Goal: Task Accomplishment & Management: Manage account settings

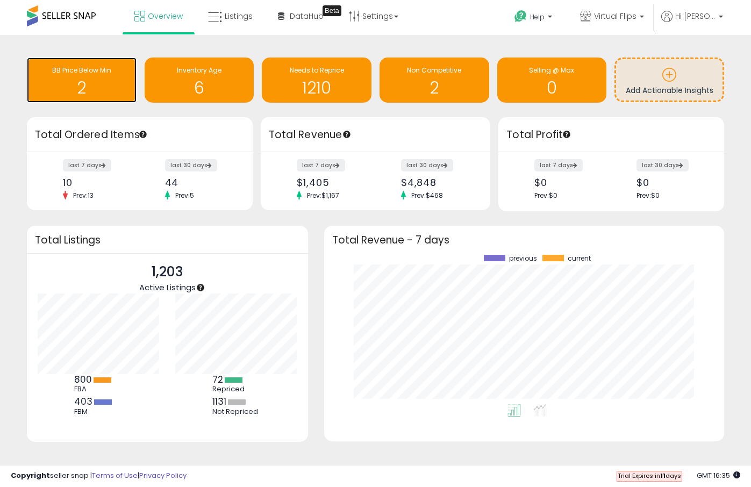
click at [62, 94] on h1 "2" at bounding box center [81, 88] width 99 height 18
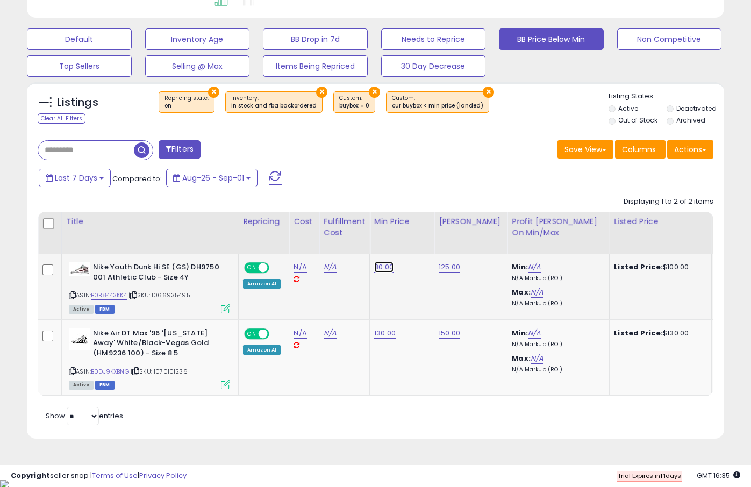
click at [388, 270] on link "80.00" at bounding box center [383, 267] width 19 height 11
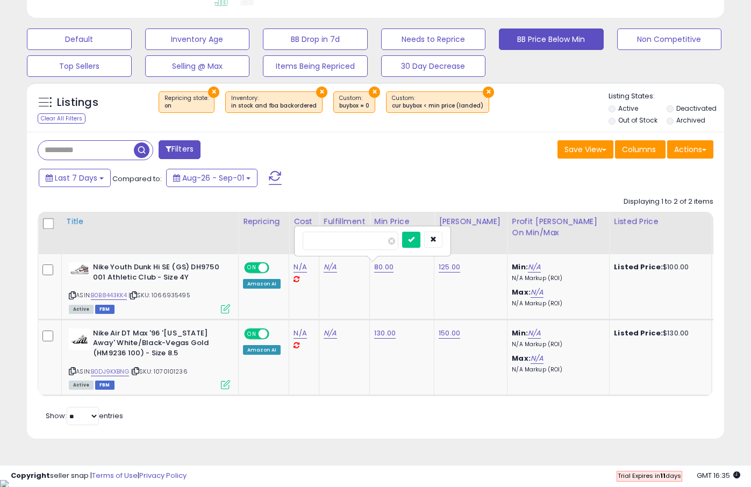
drag, startPoint x: 327, startPoint y: 243, endPoint x: 222, endPoint y: 243, distance: 105.4
click at [228, 243] on table "Title Repricing" at bounding box center [637, 304] width 1199 height 184
type input "**"
click at [421, 234] on button "submit" at bounding box center [411, 240] width 18 height 16
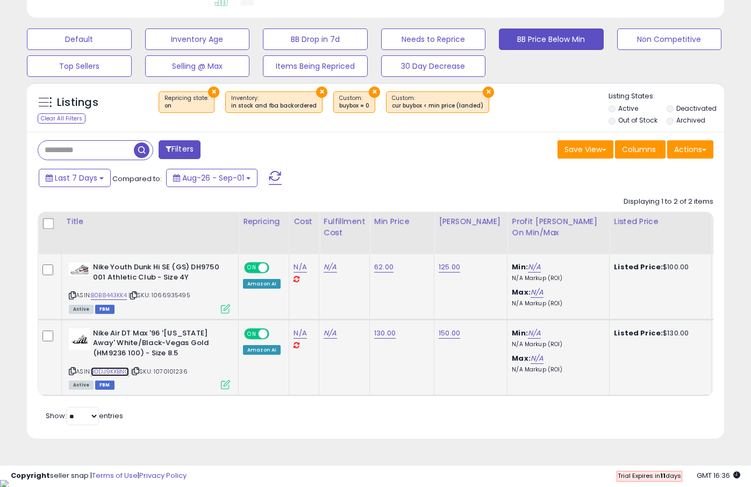
click at [105, 372] on link "B0DJ9KXBNG" at bounding box center [110, 371] width 38 height 9
click at [375, 332] on link "130.00" at bounding box center [385, 333] width 22 height 11
type input "***"
click button "submit" at bounding box center [412, 306] width 18 height 16
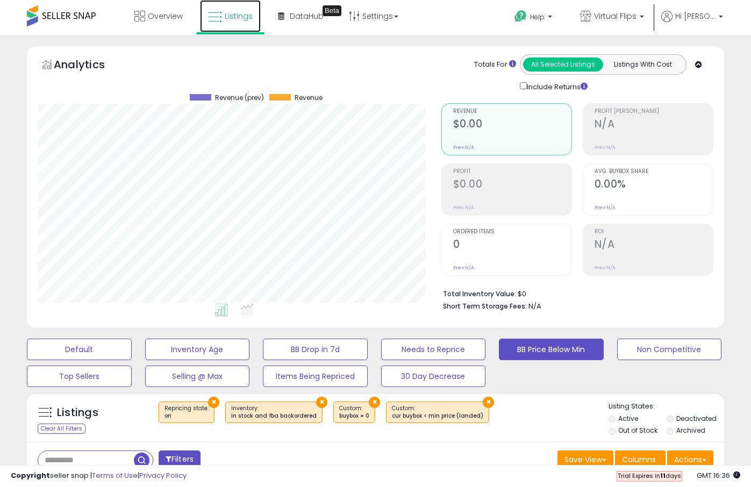
click at [231, 13] on span "Listings" at bounding box center [239, 16] width 28 height 11
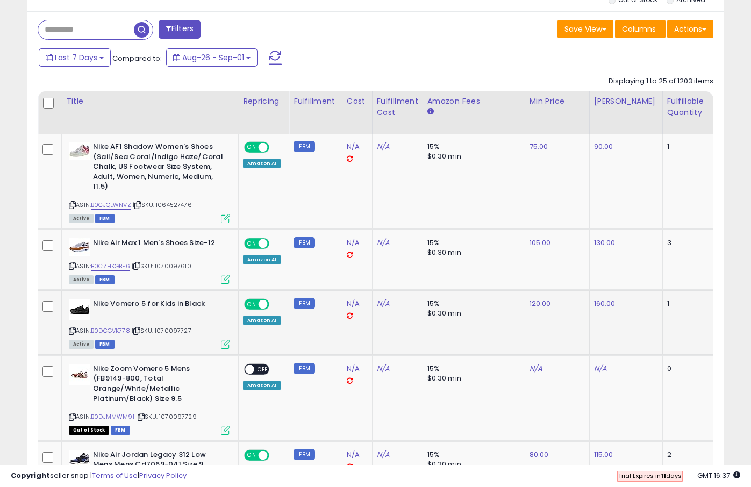
scroll to position [430, 0]
click at [683, 107] on div "Fulfillable Quantity" at bounding box center [685, 107] width 37 height 23
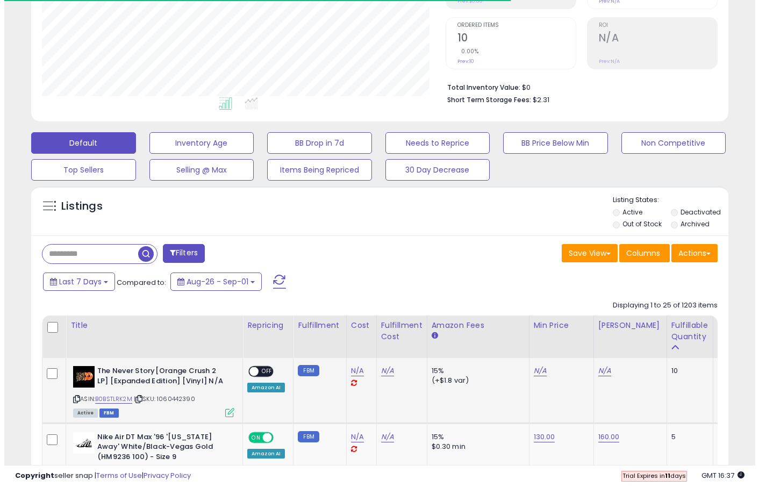
scroll to position [341, 0]
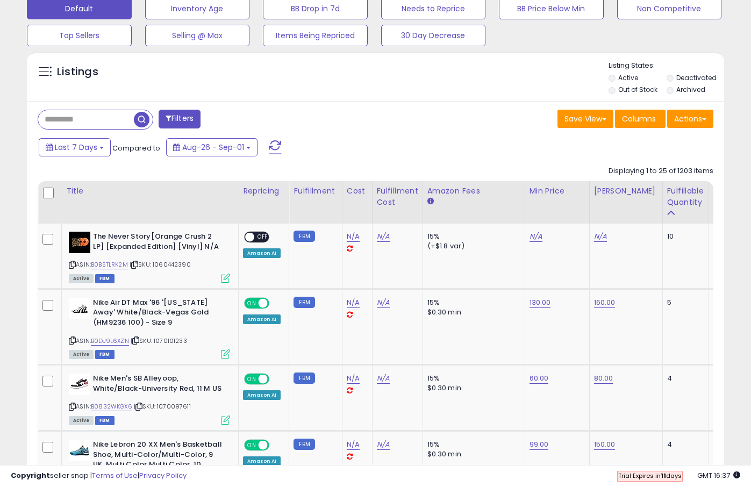
click at [175, 124] on button "Filters" at bounding box center [180, 119] width 42 height 19
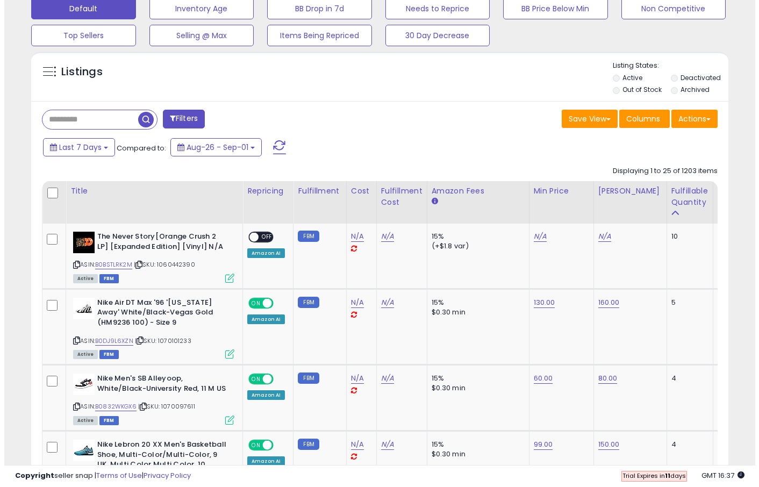
scroll to position [220, 408]
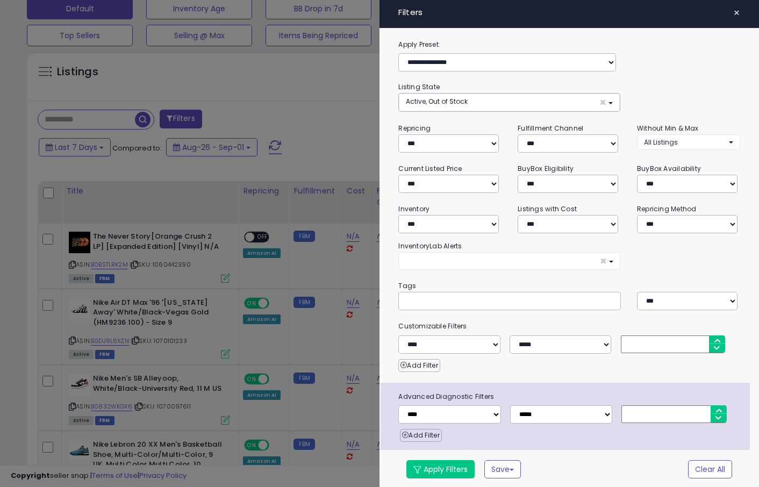
click at [318, 132] on div at bounding box center [379, 243] width 759 height 487
click at [733, 11] on span "×" at bounding box center [736, 12] width 7 height 15
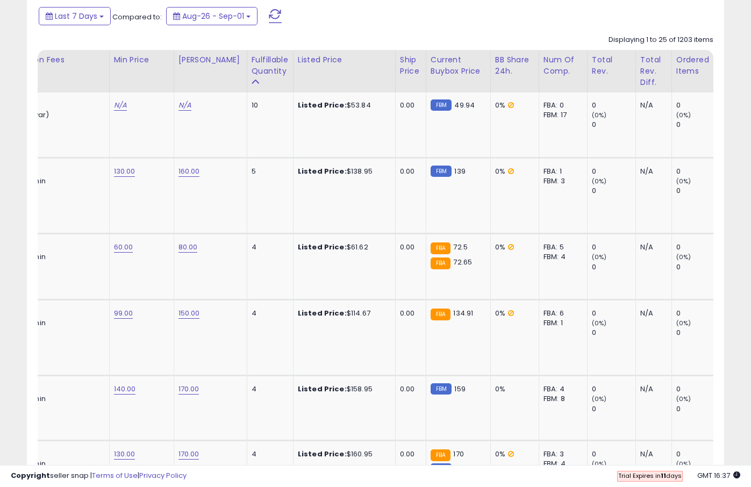
scroll to position [502, 0]
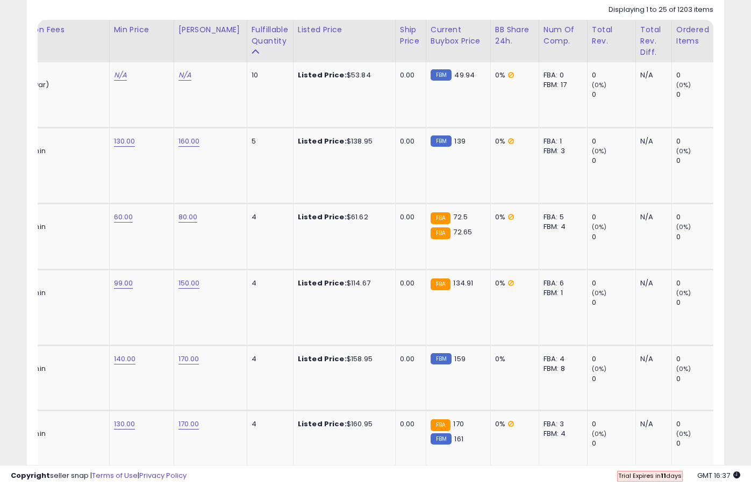
drag, startPoint x: 258, startPoint y: 457, endPoint x: 248, endPoint y: 457, distance: 9.2
click at [248, 457] on div at bounding box center [376, 460] width 676 height 10
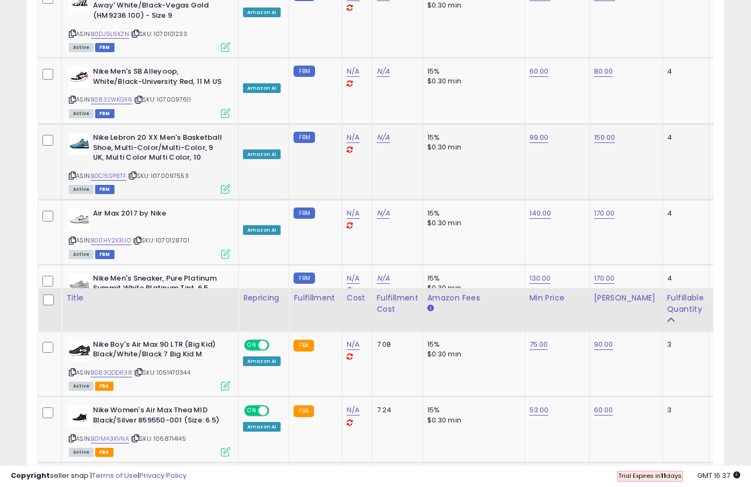
scroll to position [345, 0]
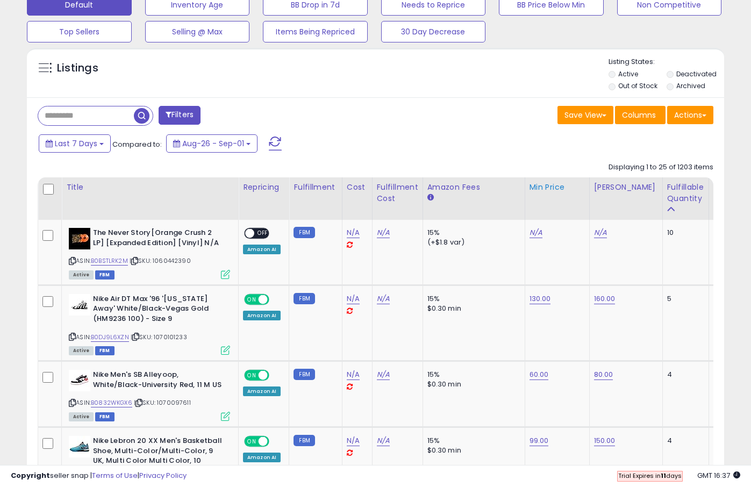
click at [546, 186] on div "Min Price" at bounding box center [557, 187] width 55 height 11
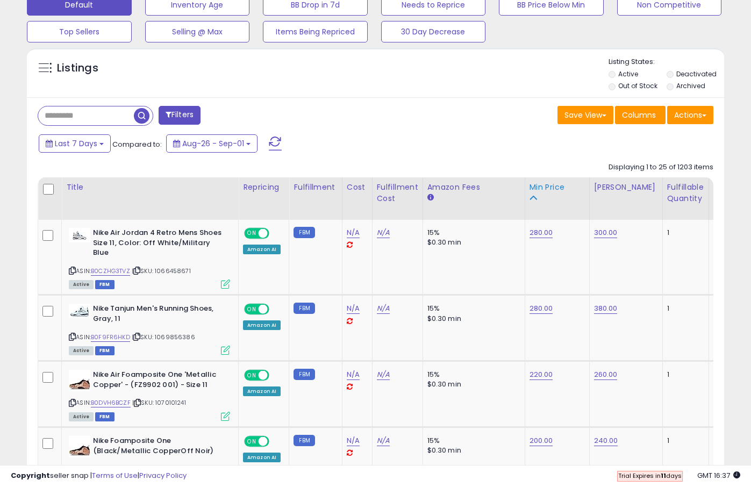
click at [544, 191] on div "Min Price" at bounding box center [557, 187] width 55 height 11
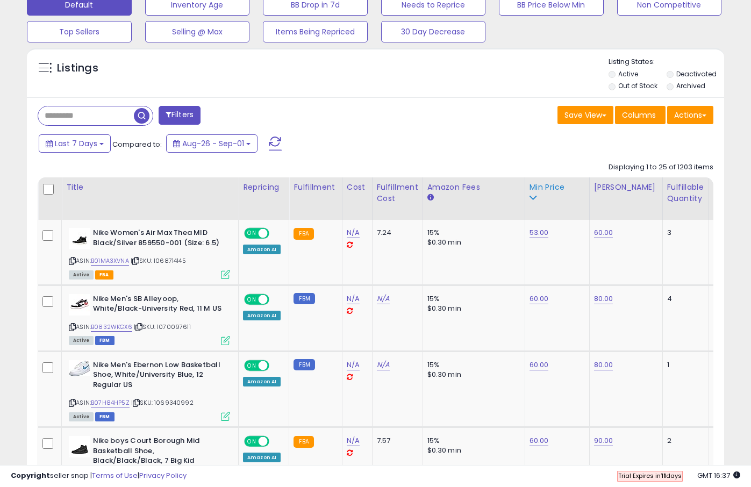
click at [530, 196] on icon at bounding box center [534, 198] width 8 height 8
click at [536, 199] on div "Min Price" at bounding box center [557, 193] width 55 height 23
click at [530, 197] on icon at bounding box center [534, 198] width 8 height 8
click at [275, 139] on span at bounding box center [275, 144] width 13 height 14
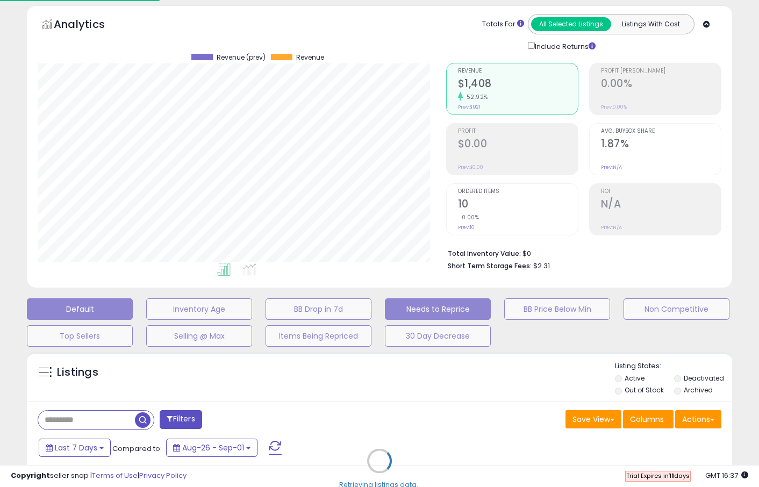
scroll to position [0, 0]
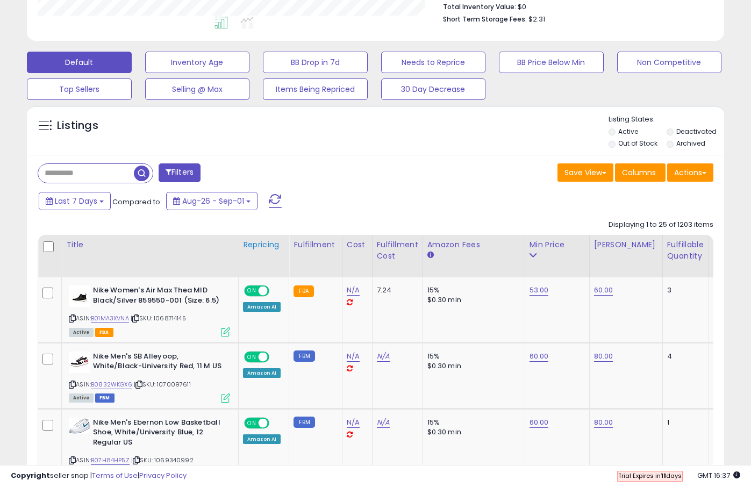
click at [266, 248] on div "Repricing" at bounding box center [263, 244] width 41 height 11
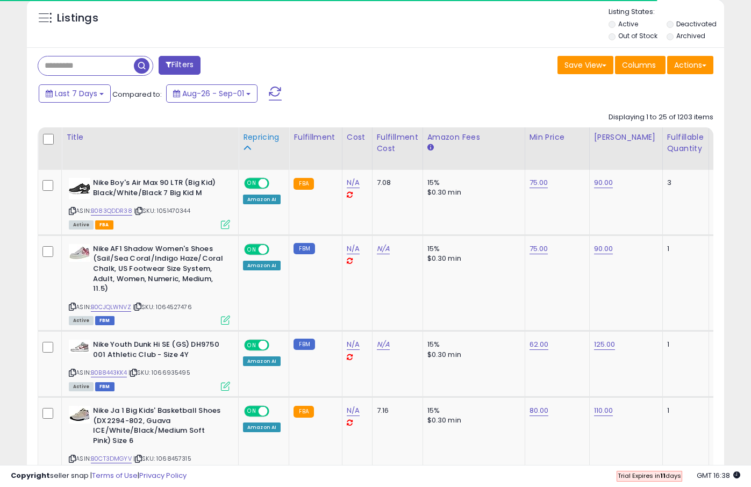
click at [248, 149] on icon at bounding box center [247, 148] width 8 height 8
click at [246, 150] on icon at bounding box center [247, 148] width 8 height 8
click at [264, 142] on div "Repricing" at bounding box center [263, 137] width 41 height 11
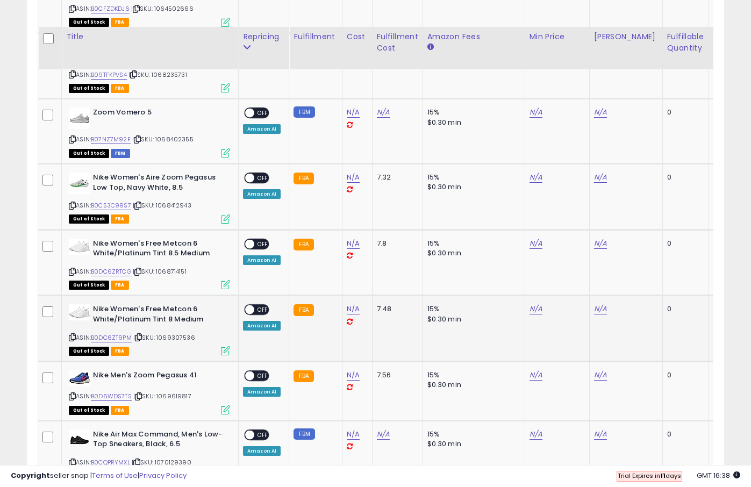
scroll to position [1918, 0]
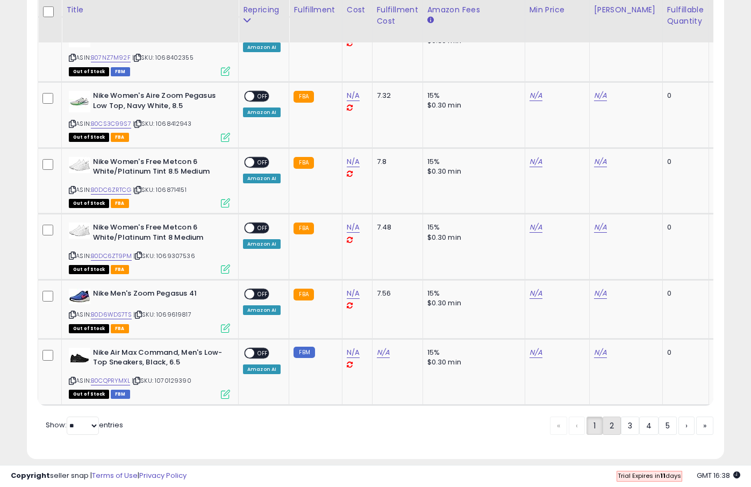
click at [612, 421] on link "2" at bounding box center [612, 426] width 18 height 18
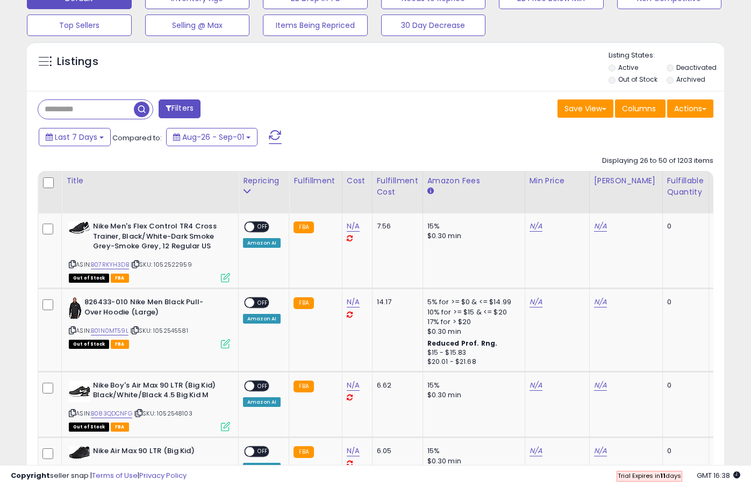
scroll to position [347, 0]
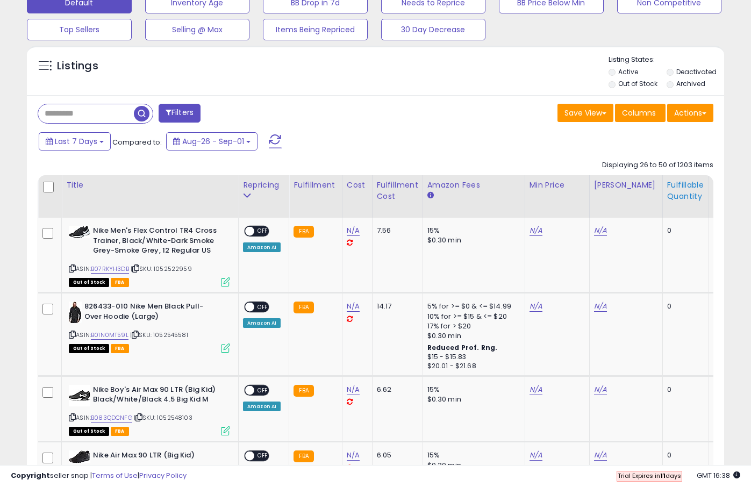
click at [679, 189] on div "Fulfillable Quantity" at bounding box center [685, 191] width 37 height 23
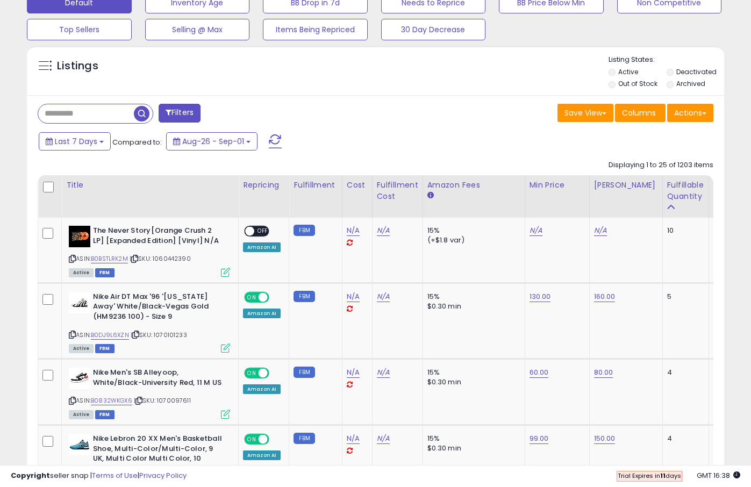
click at [167, 116] on span at bounding box center [169, 113] width 6 height 8
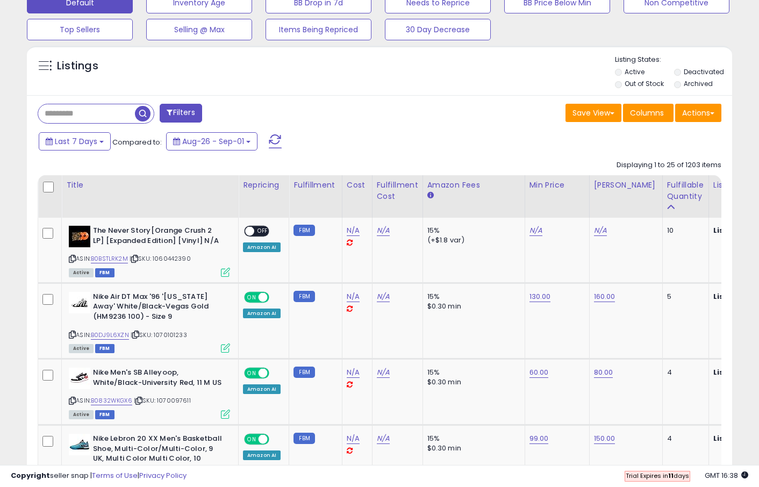
scroll to position [220, 408]
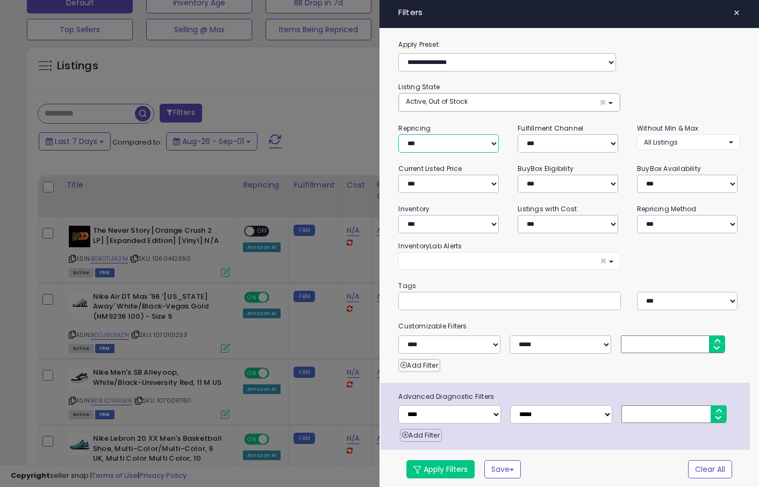
click at [485, 142] on select "**********" at bounding box center [448, 143] width 101 height 18
select select "***"
click at [398, 134] on select "**********" at bounding box center [448, 143] width 101 height 18
click at [450, 465] on button "Apply Filters" at bounding box center [441, 469] width 68 height 18
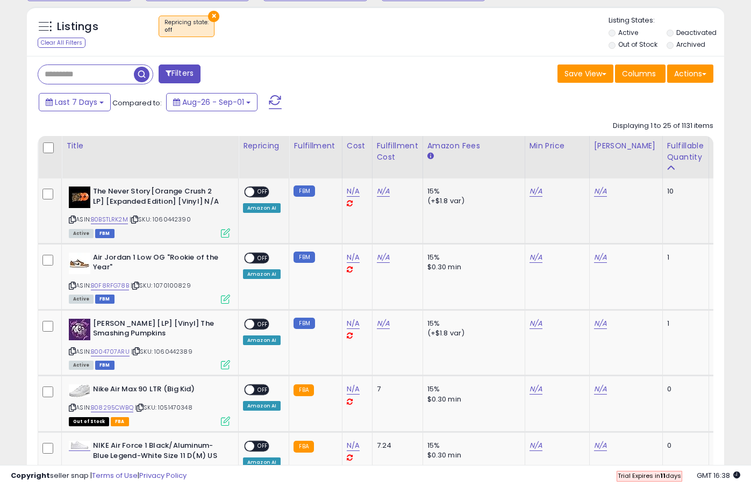
scroll to position [395, 0]
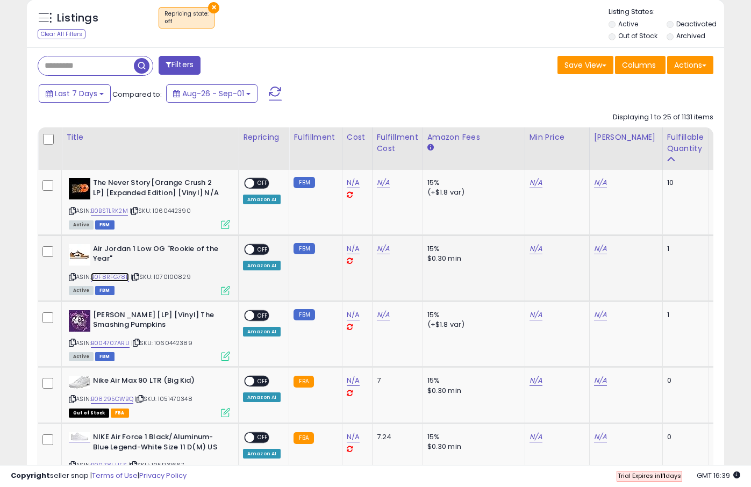
click at [109, 280] on link "B0F8RFG78B" at bounding box center [110, 277] width 38 height 9
drag, startPoint x: 131, startPoint y: 278, endPoint x: 95, endPoint y: 273, distance: 36.4
click at [95, 273] on div "ASIN: B0F8RFG78B | SKU: 1070100829 Active FBM" at bounding box center [149, 269] width 161 height 50
copy div "B0F8RFG78B"
click at [194, 255] on b "Air Jordan 1 Low OG "Rookie of the Year"" at bounding box center [158, 255] width 131 height 23
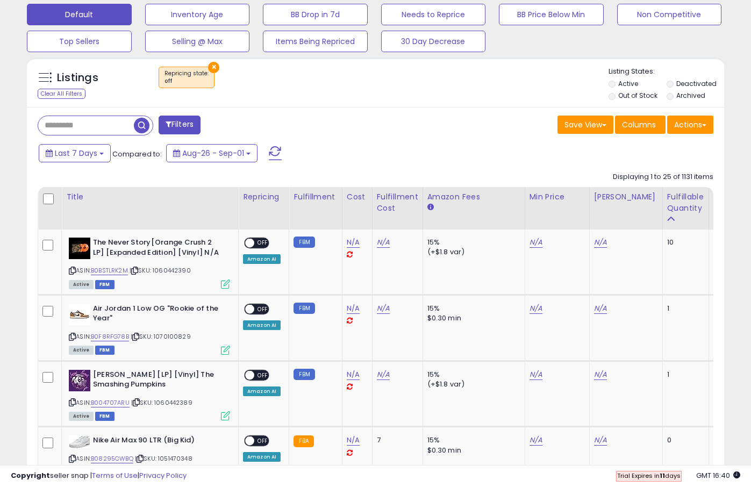
scroll to position [180, 0]
